Goal: Task Accomplishment & Management: Manage account settings

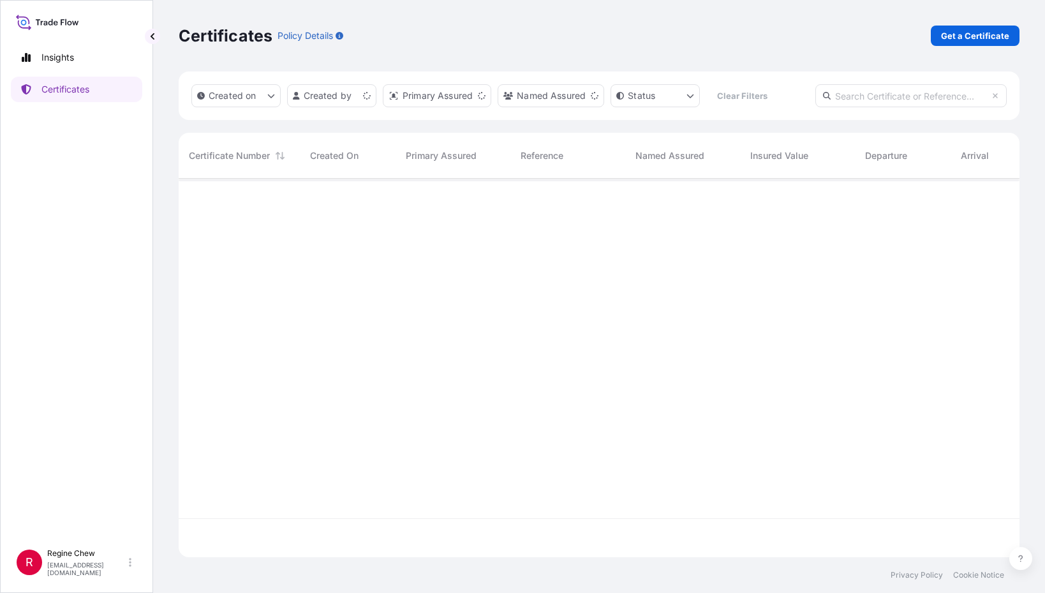
scroll to position [376, 831]
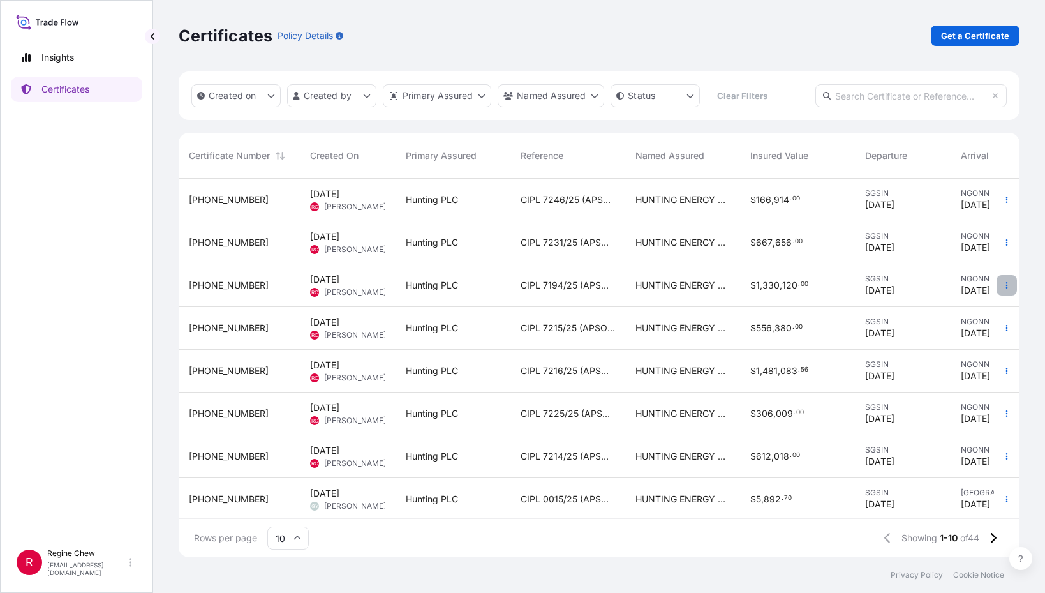
click at [1002, 288] on button "button" at bounding box center [1006, 285] width 20 height 20
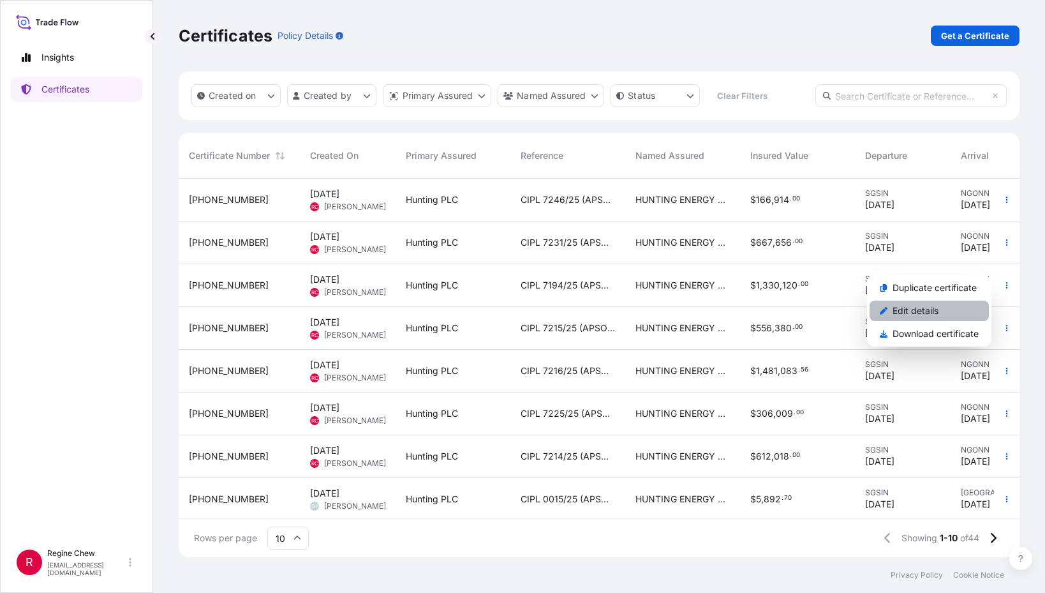
click at [934, 306] on p "Edit details" at bounding box center [915, 310] width 46 height 13
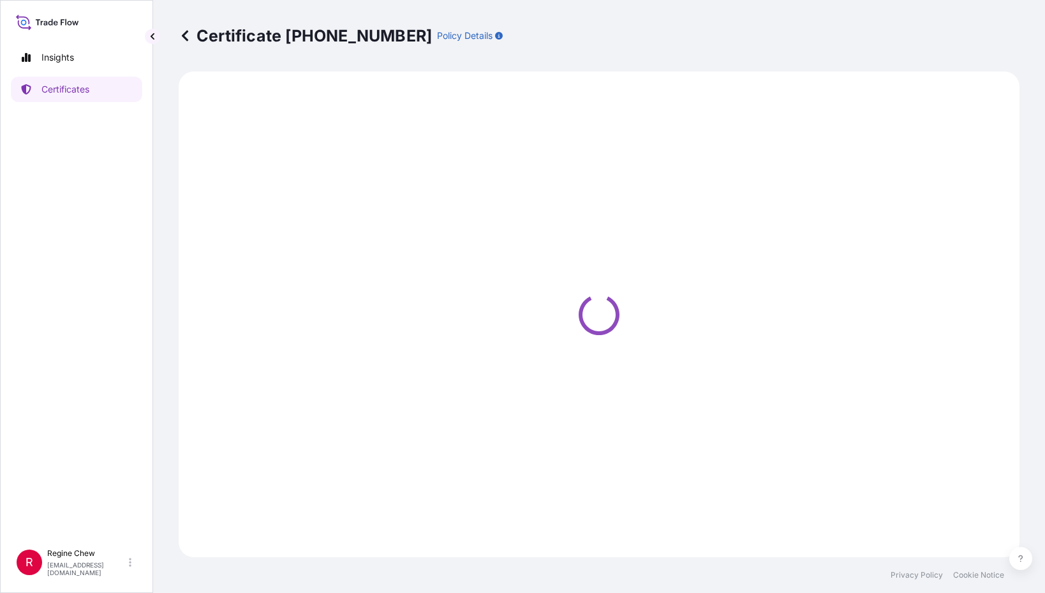
select select "Ocean Vessel"
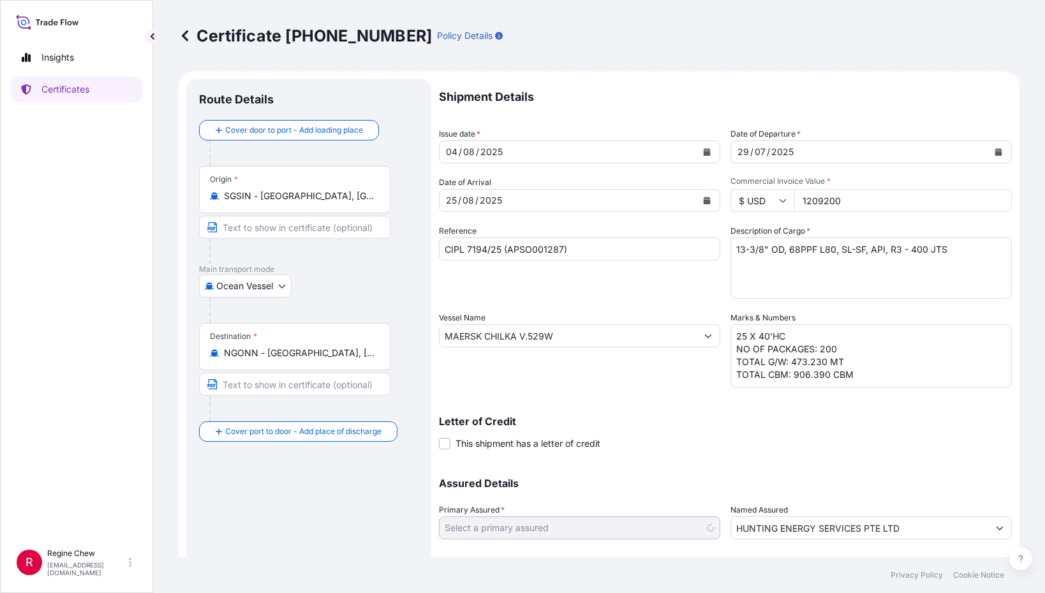
select select "31437"
drag, startPoint x: 556, startPoint y: 336, endPoint x: 386, endPoint y: 324, distance: 170.1
click at [386, 324] on form "Route Details Cover door to port - Add loading place Place of loading Road / [G…" at bounding box center [599, 352] width 841 height 562
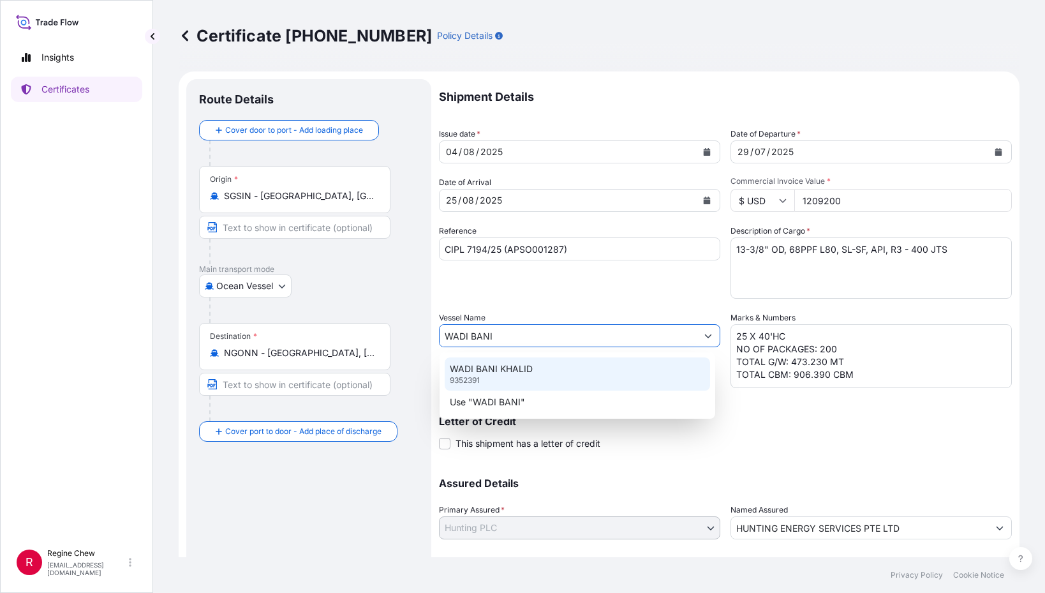
click at [498, 362] on p "WADI BANI KHALID" at bounding box center [491, 368] width 83 height 13
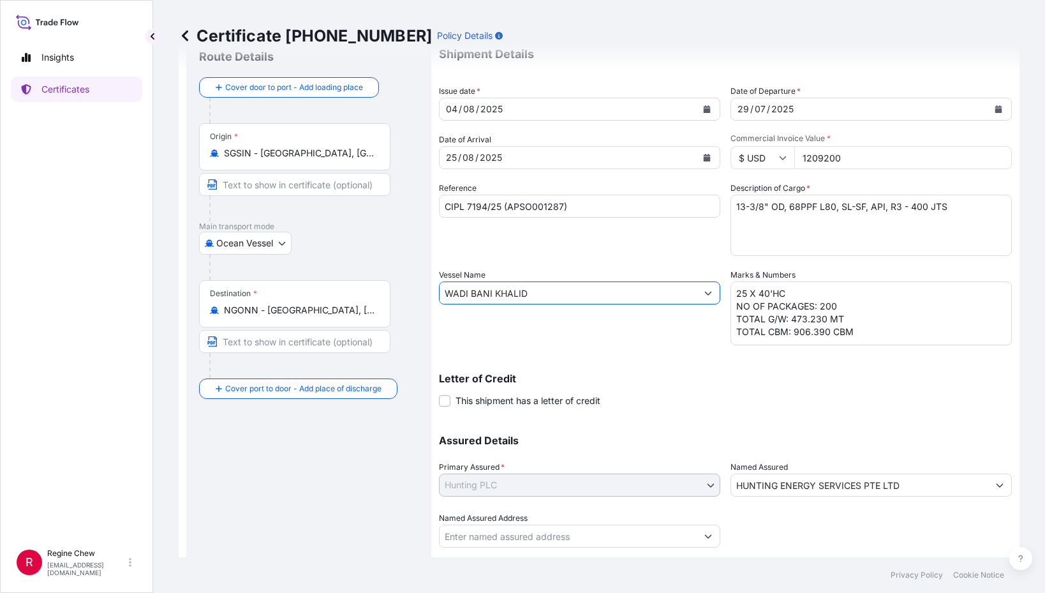
scroll to position [76, 0]
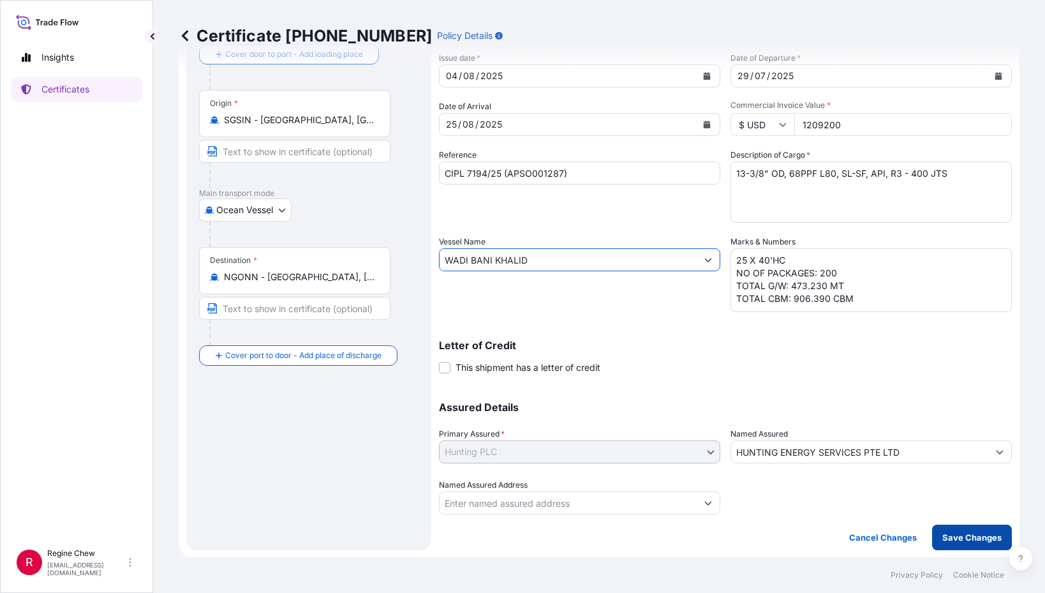
type input "WADI BANI KHALID"
click at [956, 529] on button "Save Changes" at bounding box center [972, 537] width 80 height 26
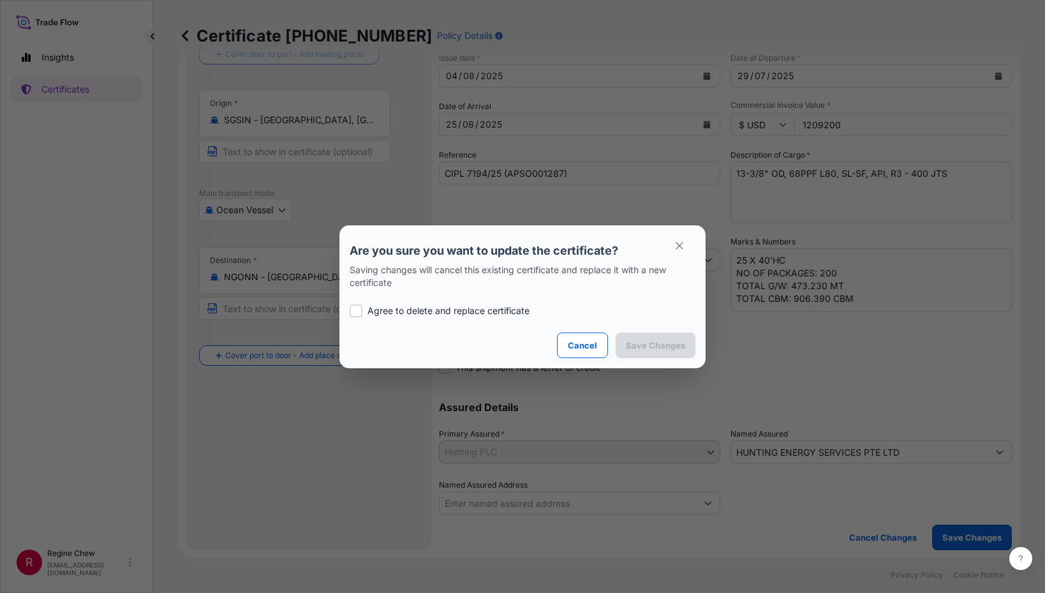
click at [359, 305] on div at bounding box center [356, 310] width 13 height 13
checkbox input "true"
click at [682, 345] on p "Save Changes" at bounding box center [655, 345] width 59 height 13
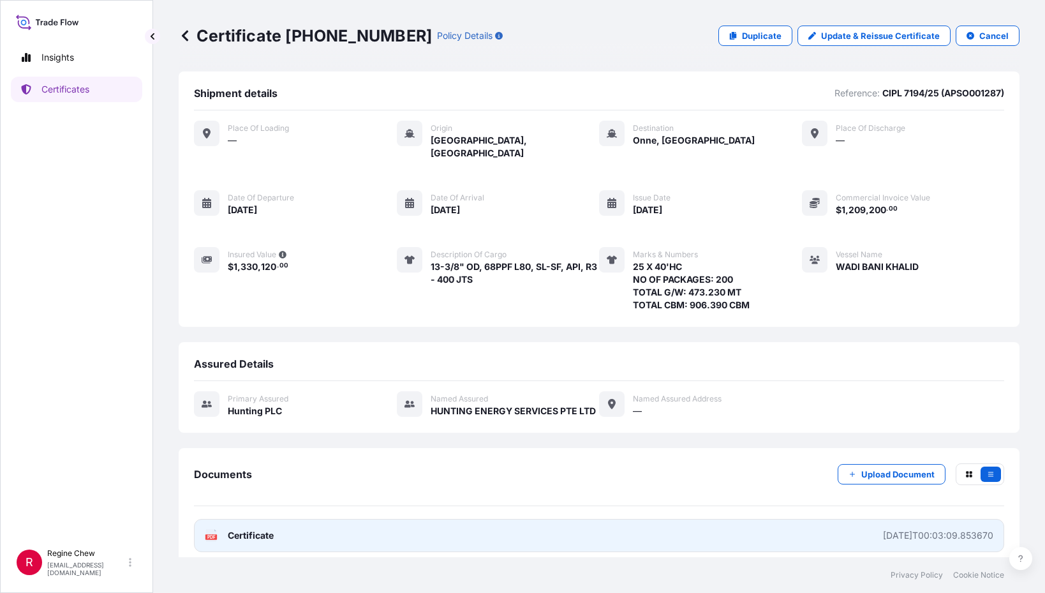
click at [932, 530] on link "PDF Certificate [DATE]T00:03:09.853670" at bounding box center [599, 535] width 810 height 33
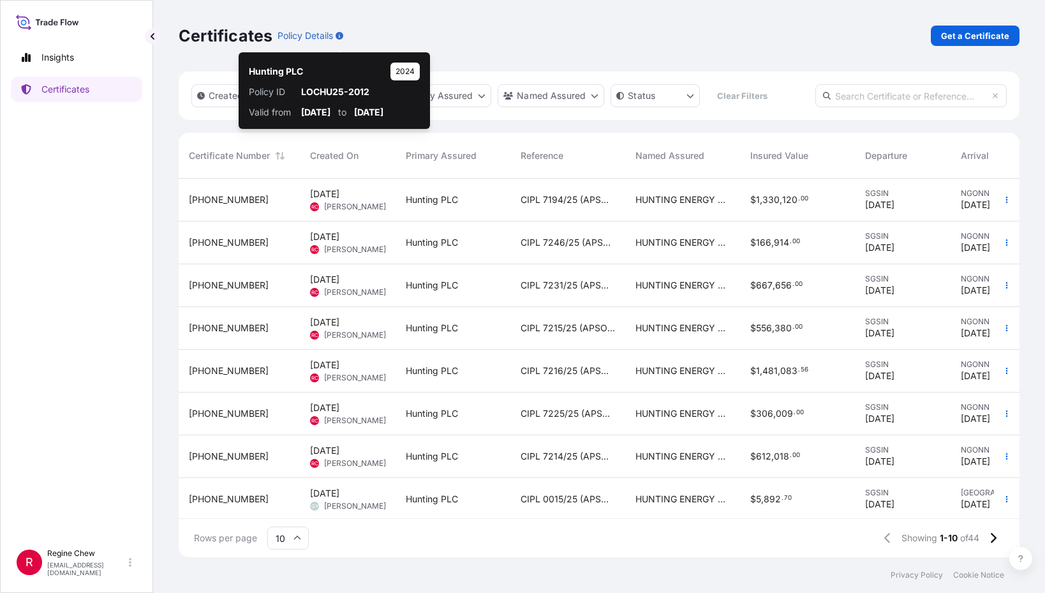
scroll to position [376, 831]
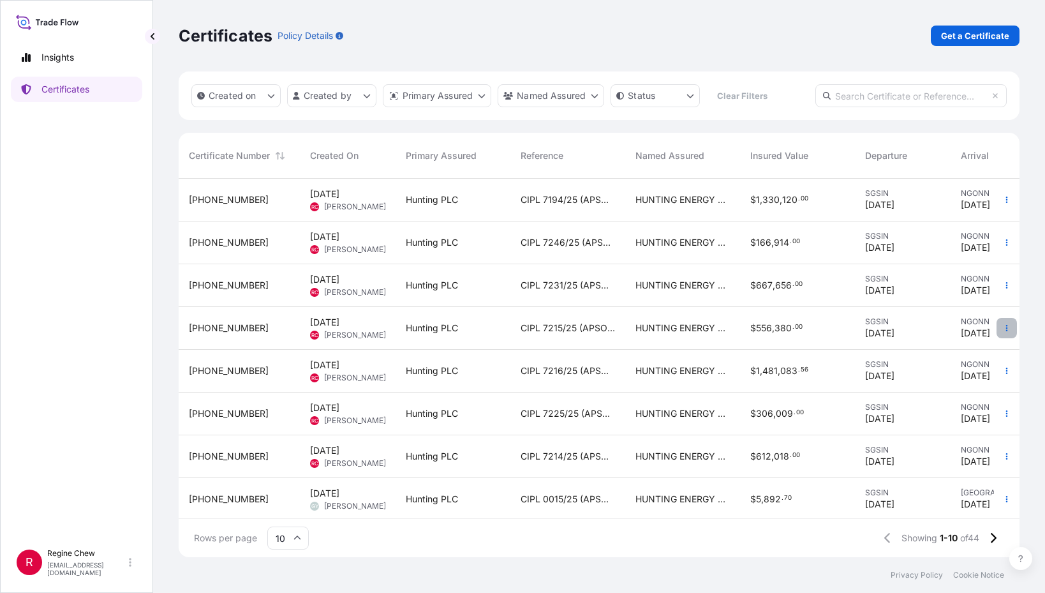
click at [1003, 328] on icon "button" at bounding box center [1007, 328] width 8 height 8
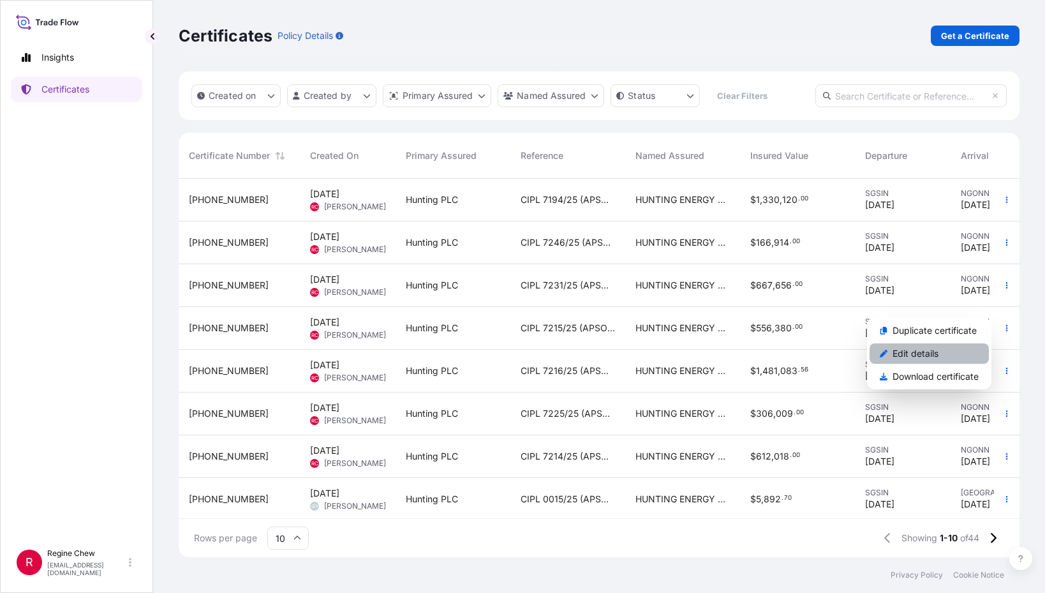
click at [947, 356] on link "Edit details" at bounding box center [929, 353] width 119 height 20
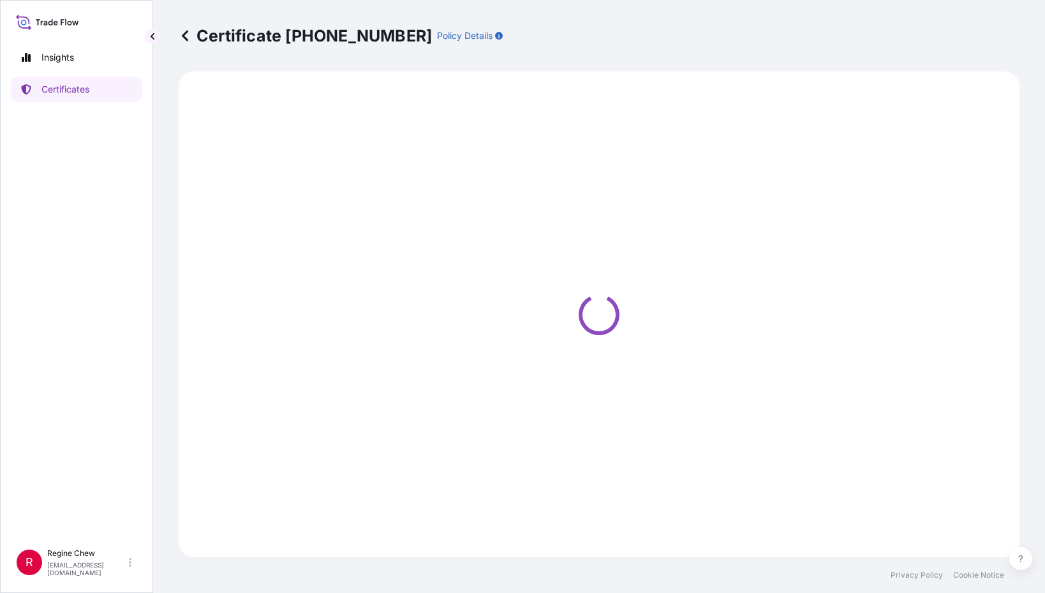
select select "Ocean Vessel"
select select "31437"
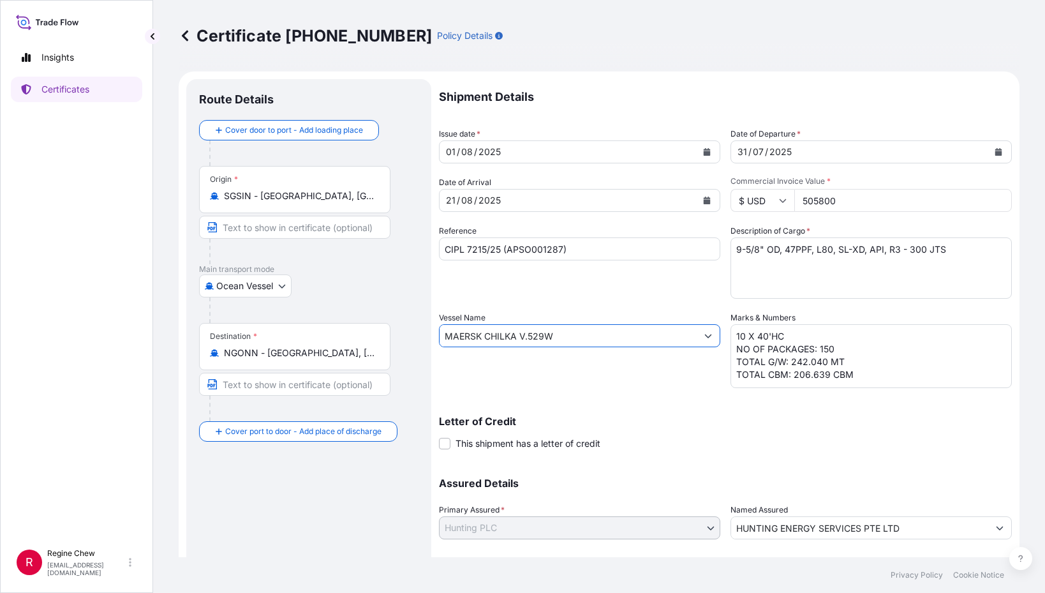
drag, startPoint x: 565, startPoint y: 335, endPoint x: 261, endPoint y: 276, distance: 309.4
click at [277, 298] on form "Route Details Cover door to port - Add loading place Place of loading Road / [G…" at bounding box center [599, 352] width 841 height 562
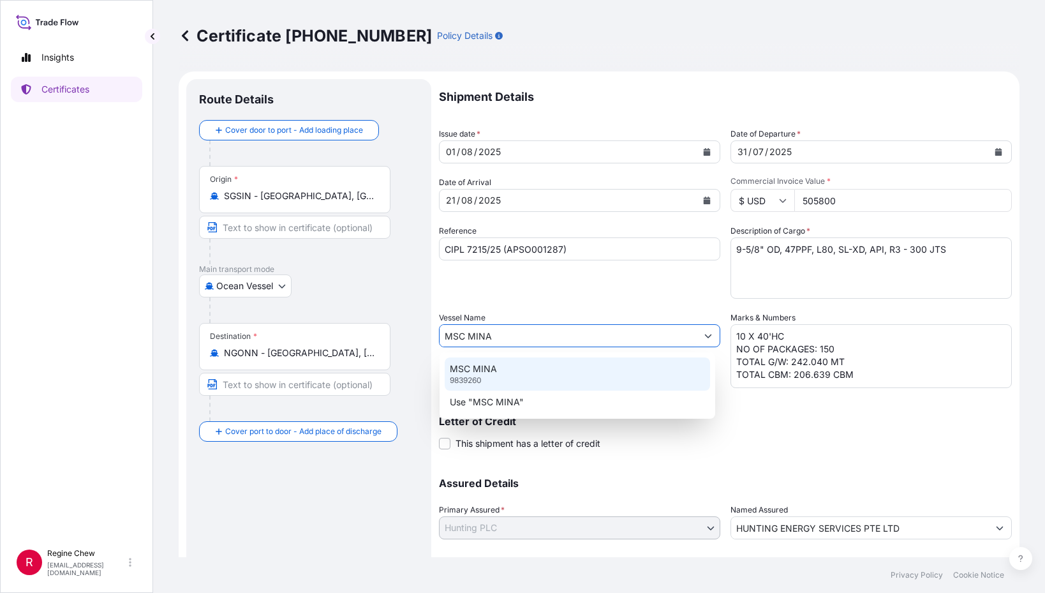
click at [464, 364] on p "MSC MINA" at bounding box center [473, 368] width 47 height 13
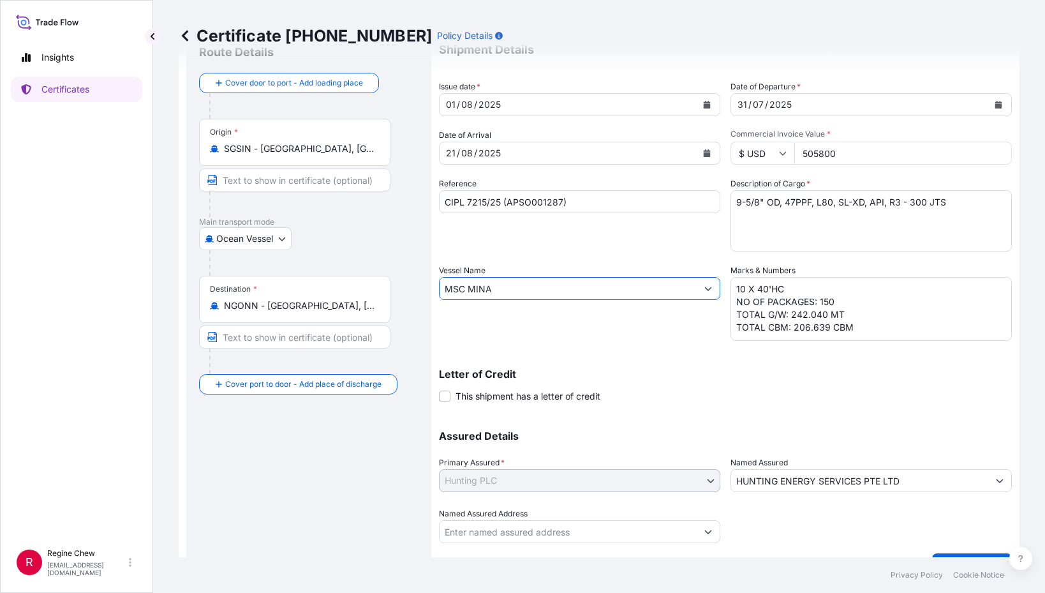
scroll to position [76, 0]
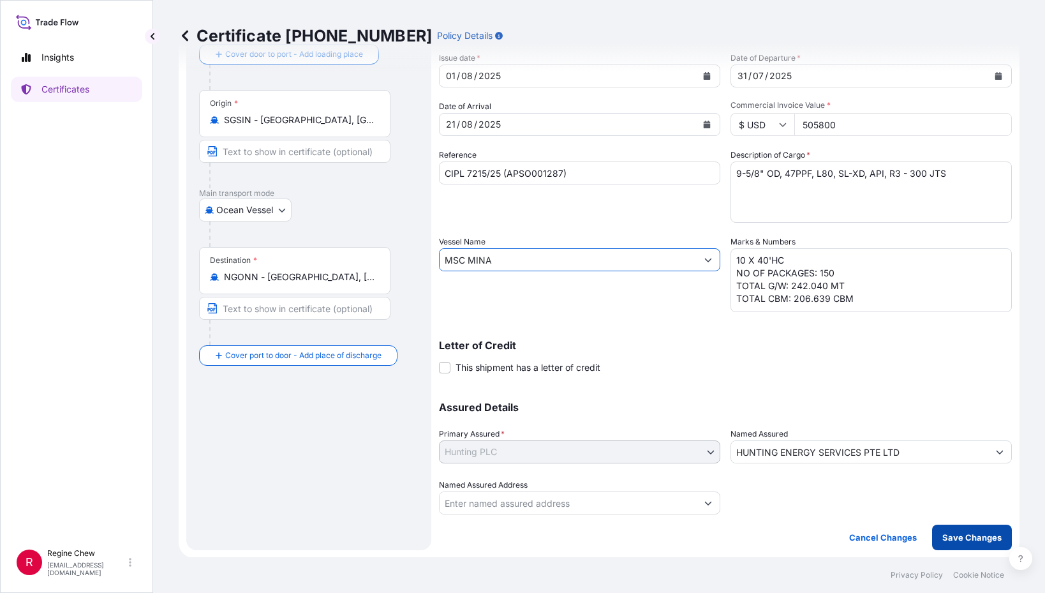
type input "MSC MINA"
click at [968, 537] on p "Save Changes" at bounding box center [971, 537] width 59 height 13
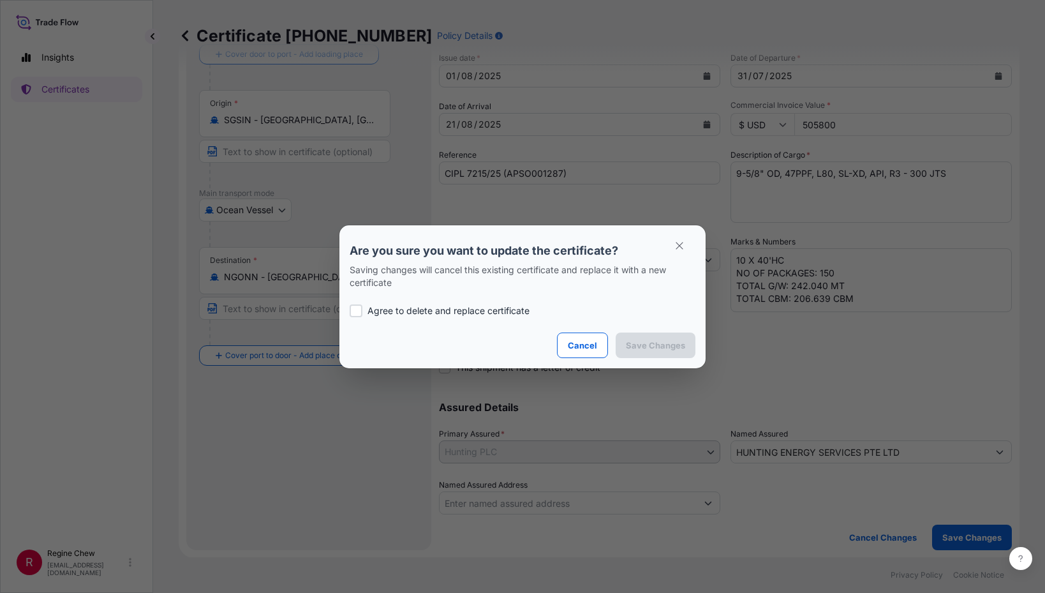
click at [364, 313] on label "Agree to delete and replace certificate" at bounding box center [523, 310] width 346 height 13
checkbox input "true"
click at [660, 339] on p "Save Changes" at bounding box center [655, 345] width 59 height 13
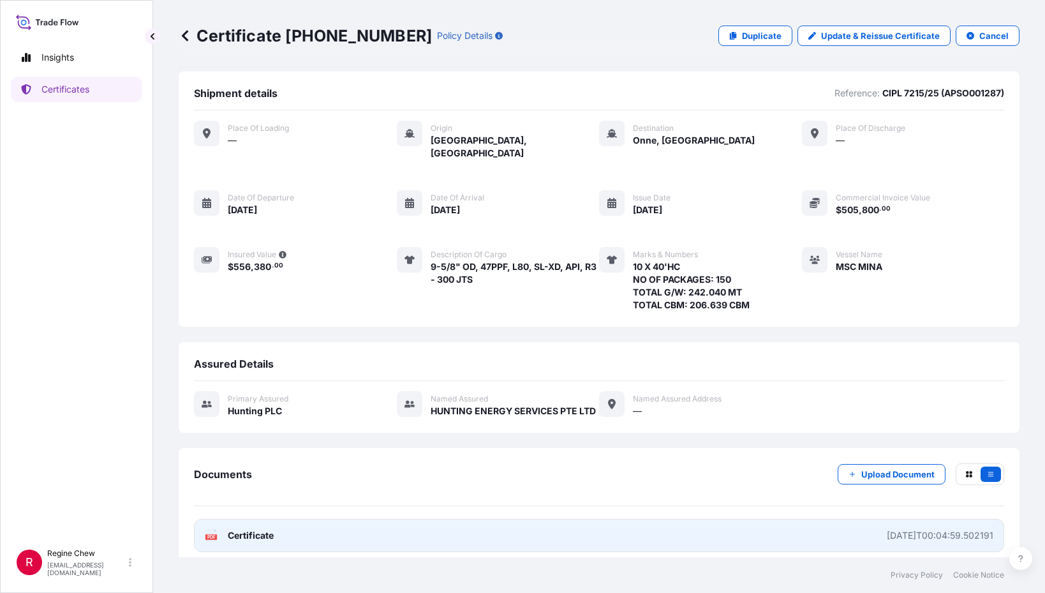
click at [955, 529] on div "[DATE]T00:04:59.502191" at bounding box center [940, 535] width 107 height 13
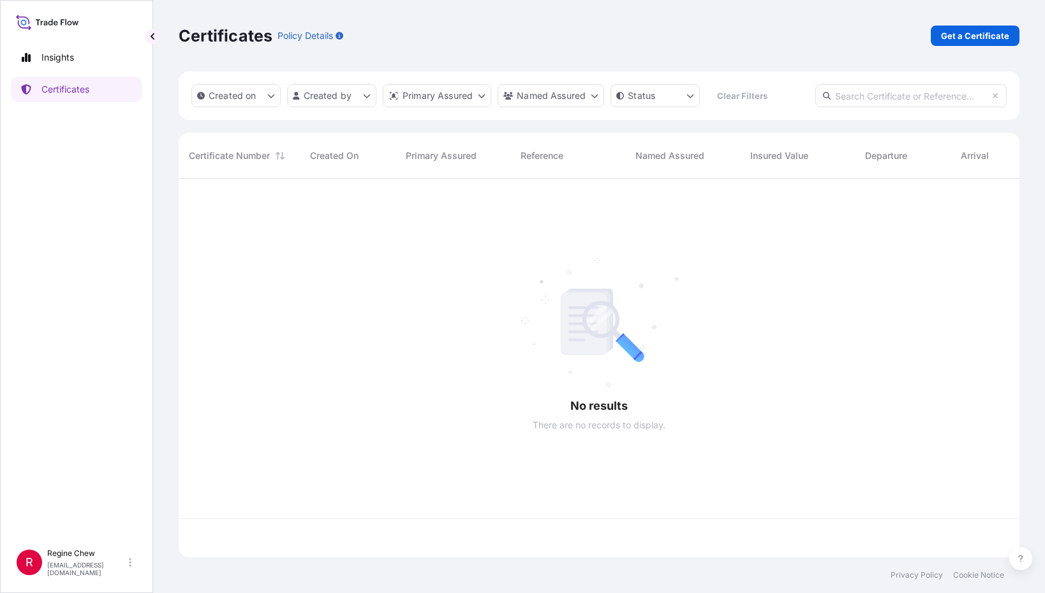
scroll to position [376, 831]
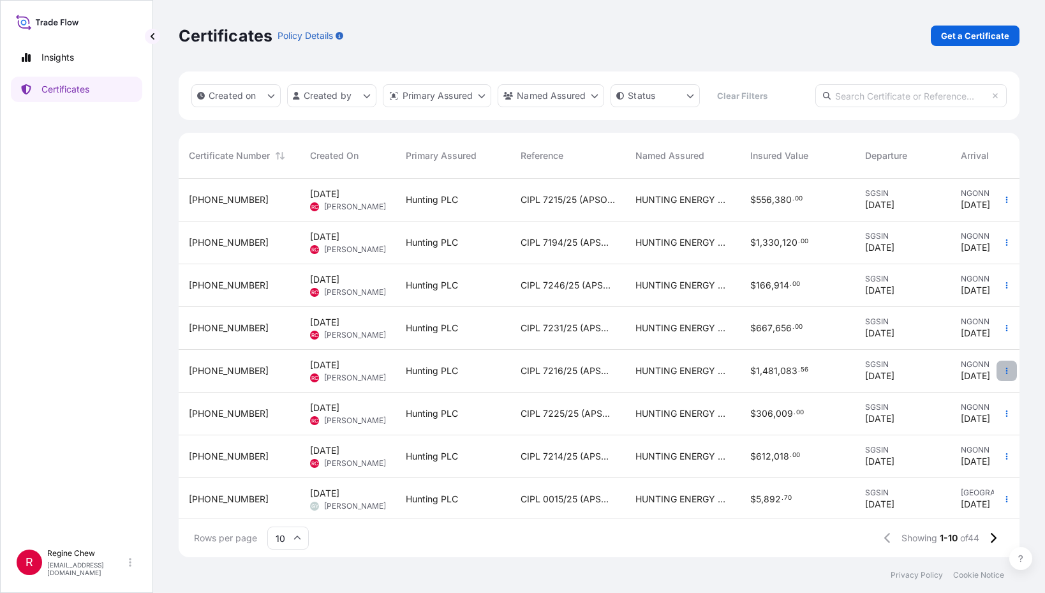
click at [1002, 367] on button "button" at bounding box center [1006, 370] width 20 height 20
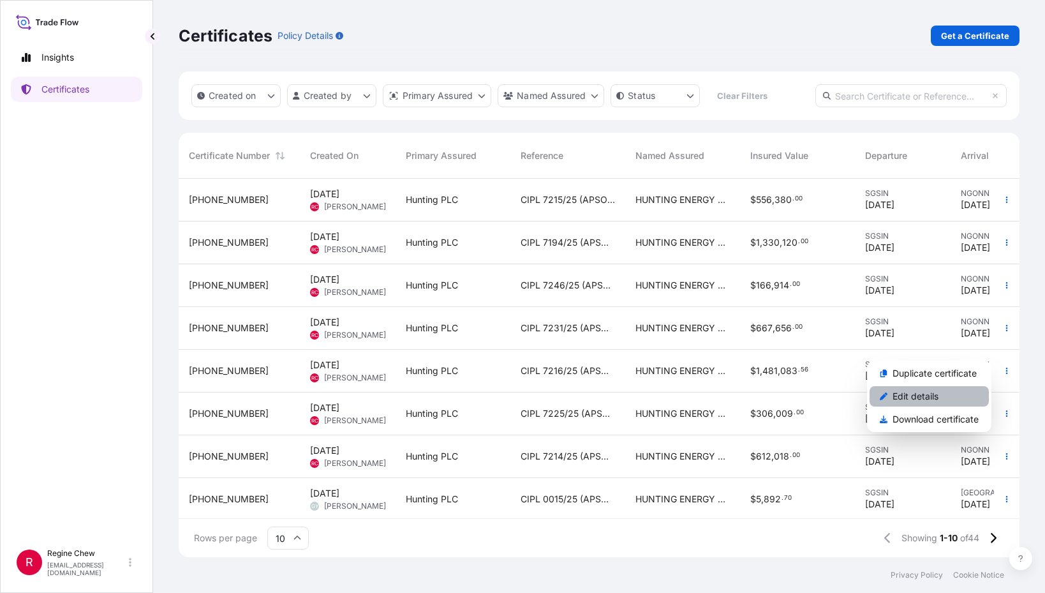
click at [932, 390] on p "Edit details" at bounding box center [915, 396] width 46 height 13
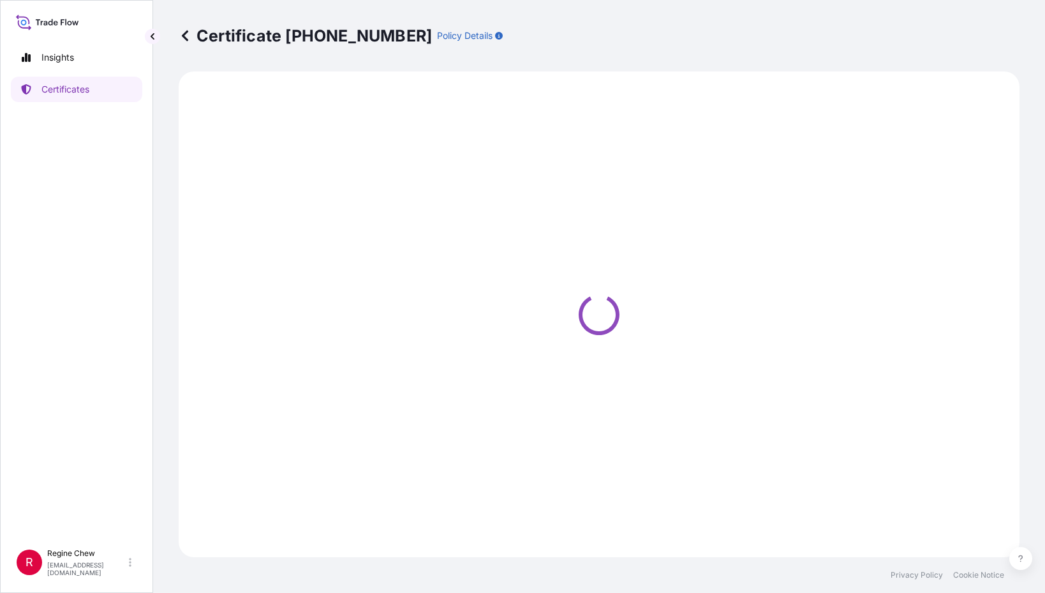
select select "Ocean Vessel"
select select "31437"
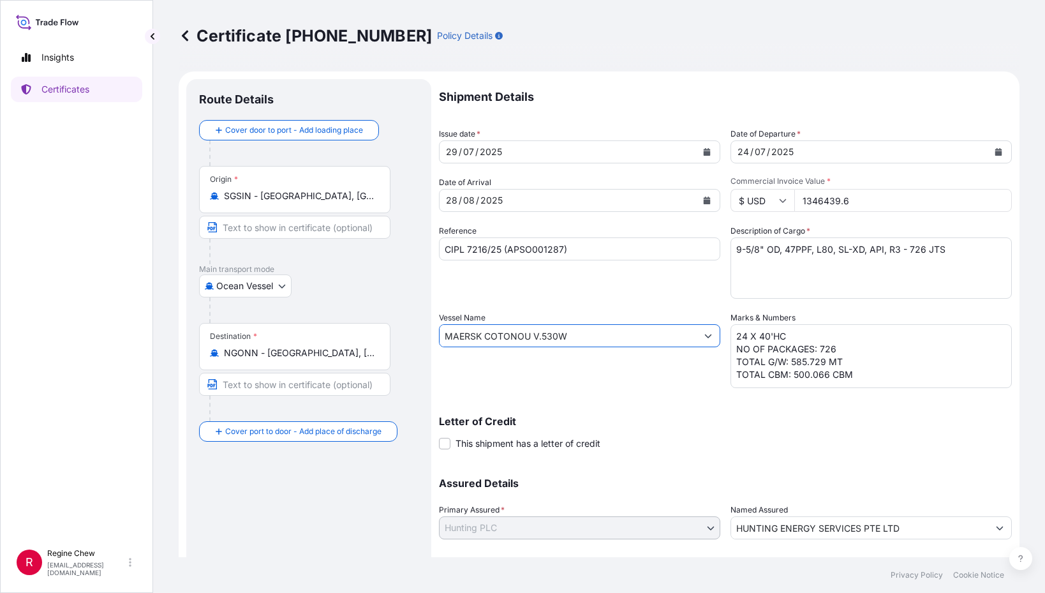
click at [582, 329] on input "MAERSK COTONOU V.530W" at bounding box center [568, 335] width 257 height 23
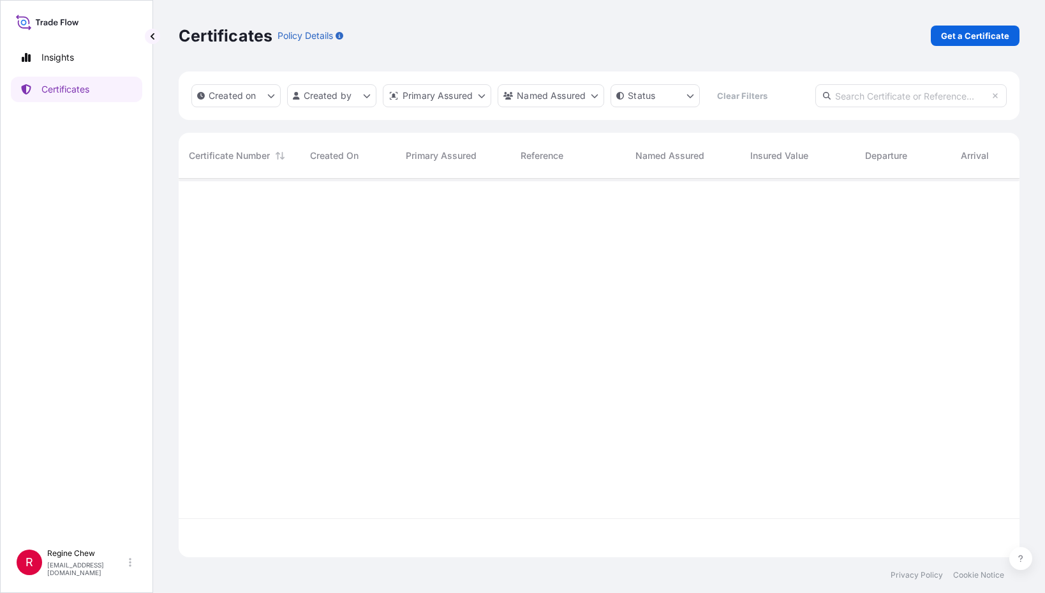
scroll to position [376, 831]
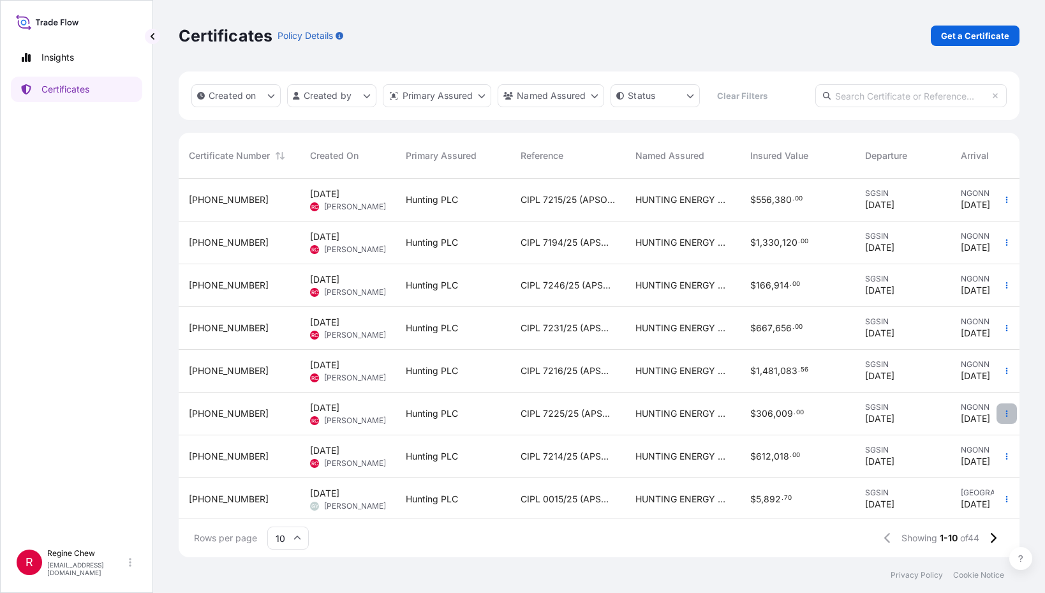
click at [996, 409] on button "button" at bounding box center [1006, 413] width 20 height 20
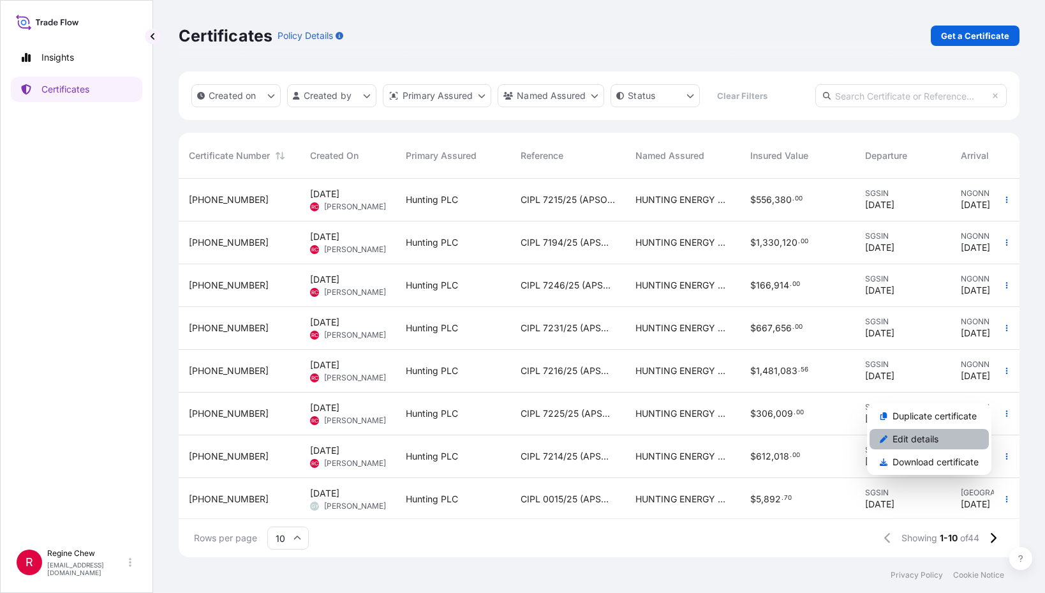
click at [947, 437] on link "Edit details" at bounding box center [929, 439] width 119 height 20
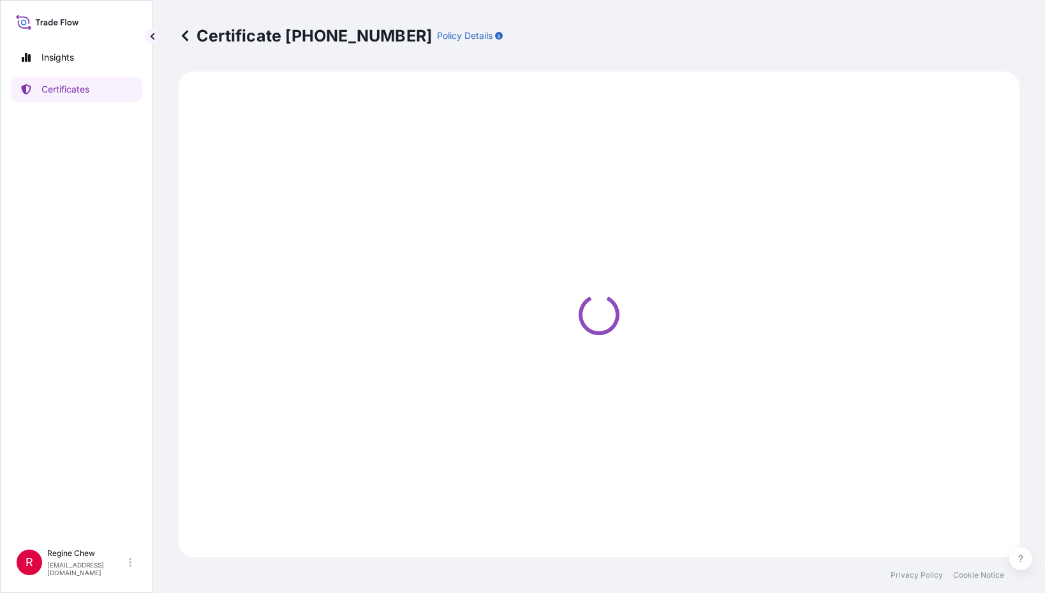
select select "Ocean Vessel"
select select "31437"
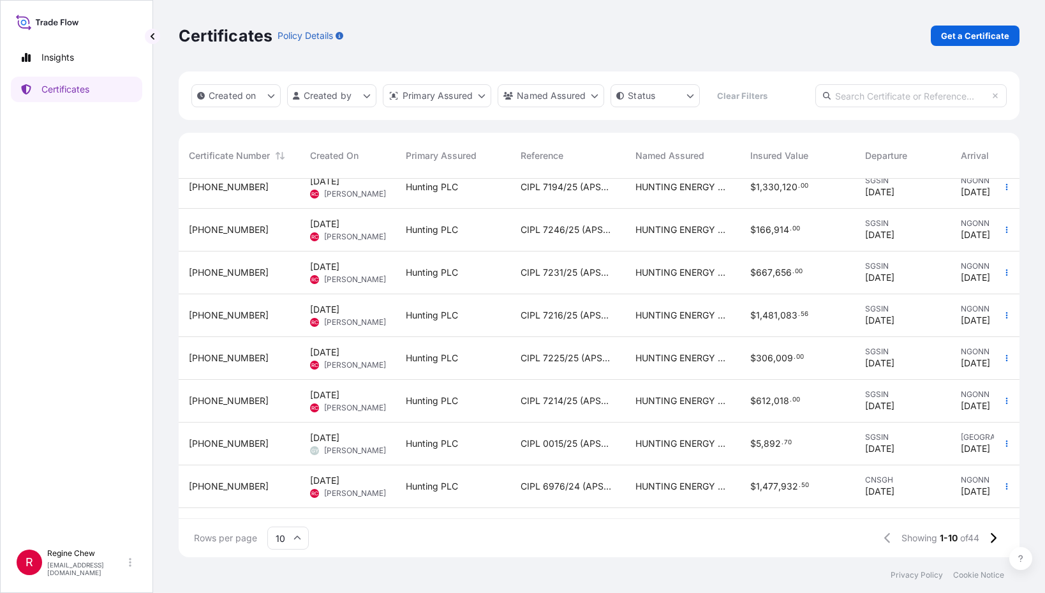
scroll to position [97, 0]
